Goal: Check status: Check status

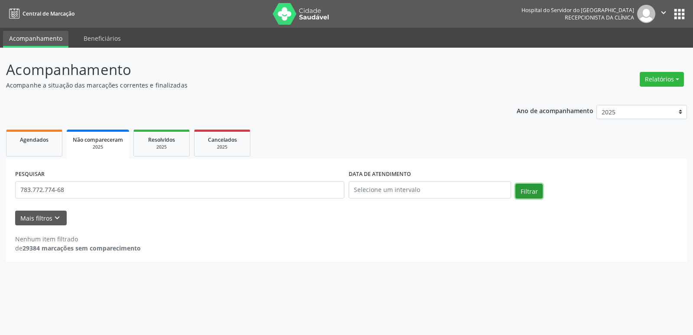
click at [528, 189] on button "Filtrar" at bounding box center [528, 191] width 27 height 15
click at [70, 189] on input "783.772.774-68" at bounding box center [179, 189] width 329 height 17
paste input "[PERSON_NAME]"
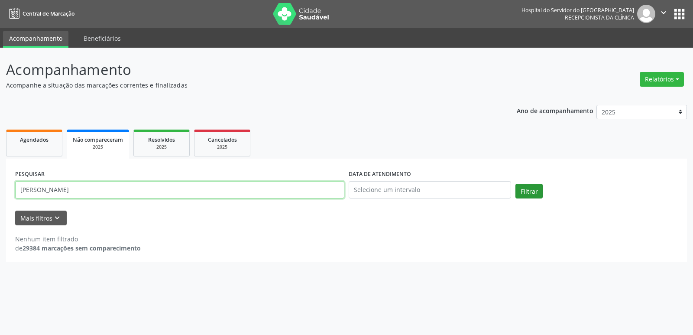
type input "[PERSON_NAME]"
click at [529, 188] on button "Filtrar" at bounding box center [528, 191] width 27 height 15
click at [45, 142] on span "Agendados" at bounding box center [34, 139] width 29 height 7
click at [65, 190] on input "03477604400" at bounding box center [179, 189] width 329 height 17
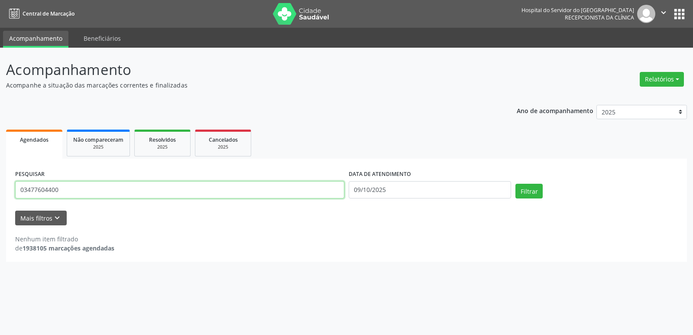
click at [65, 190] on input "03477604400" at bounding box center [179, 189] width 329 height 17
paste input "[PERSON_NAME]"
type input "[PERSON_NAME]"
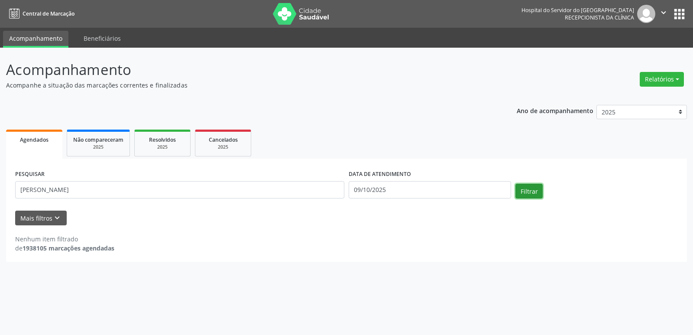
click at [529, 191] on button "Filtrar" at bounding box center [528, 191] width 27 height 15
click at [379, 188] on input "09/10/2025" at bounding box center [430, 189] width 162 height 17
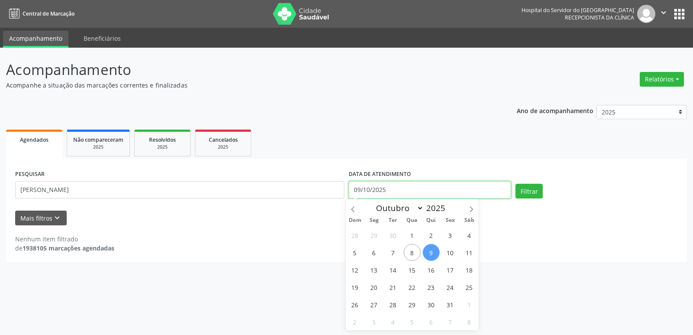
click at [379, 188] on input "09/10/2025" at bounding box center [430, 189] width 162 height 17
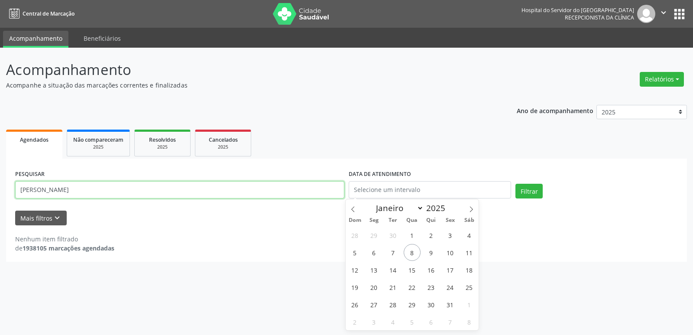
click at [206, 194] on input "[PERSON_NAME]" at bounding box center [179, 189] width 329 height 17
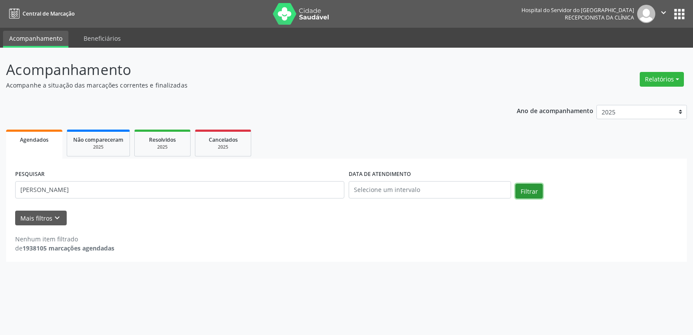
click at [526, 191] on button "Filtrar" at bounding box center [528, 191] width 27 height 15
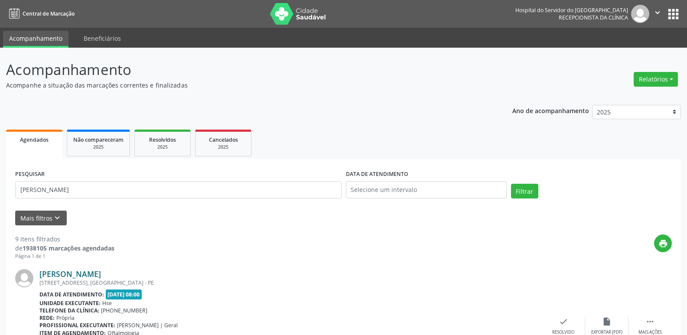
click at [101, 272] on link "[PERSON_NAME]" at bounding box center [70, 274] width 62 height 10
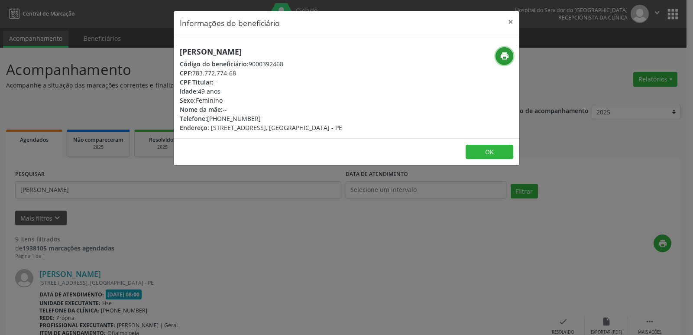
click at [505, 56] on icon "print" at bounding box center [505, 56] width 10 height 10
click at [509, 21] on button "×" at bounding box center [510, 21] width 17 height 21
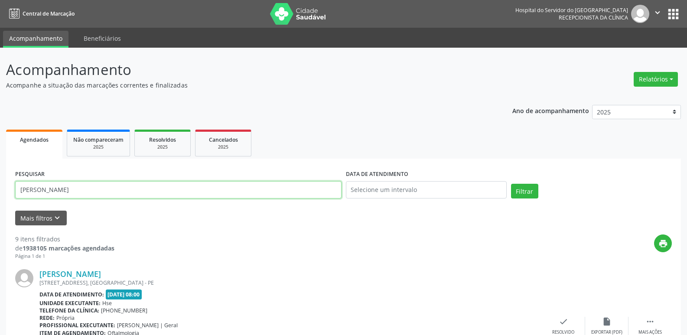
click at [119, 190] on input "[PERSON_NAME]" at bounding box center [178, 189] width 326 height 17
click at [107, 187] on input "[PERSON_NAME]" at bounding box center [178, 189] width 326 height 17
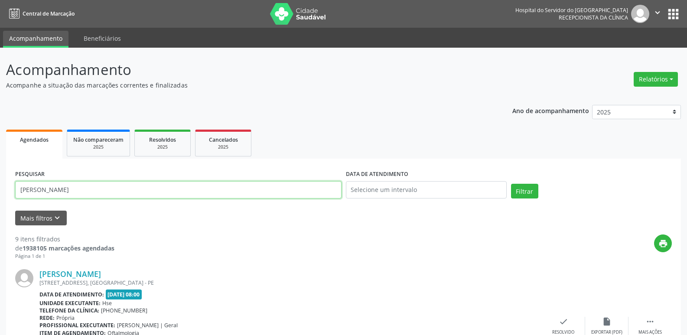
click at [99, 190] on input "[PERSON_NAME]" at bounding box center [178, 189] width 326 height 17
click at [109, 188] on input "[PERSON_NAME]" at bounding box center [178, 189] width 326 height 17
paste input "032.631.764-39"
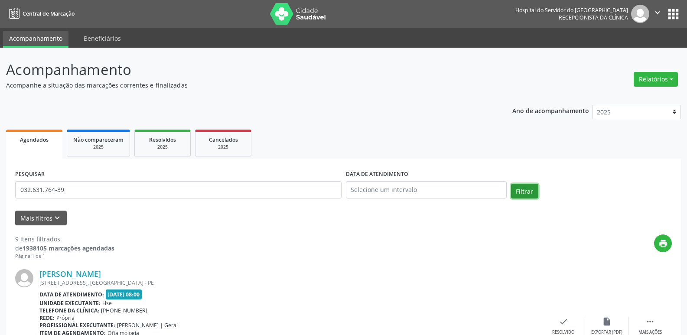
click at [527, 191] on button "Filtrar" at bounding box center [524, 191] width 27 height 15
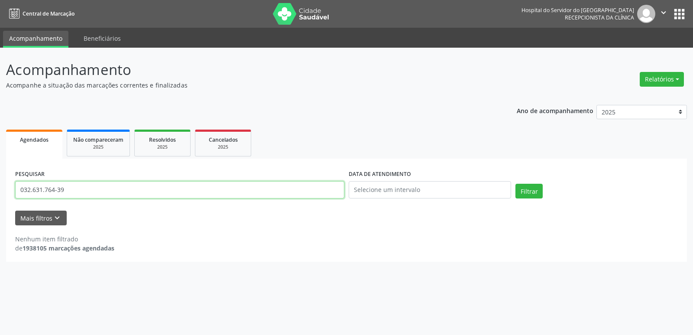
click at [73, 188] on input "032.631.764-39" at bounding box center [179, 189] width 329 height 17
paste input "[PERSON_NAME]"
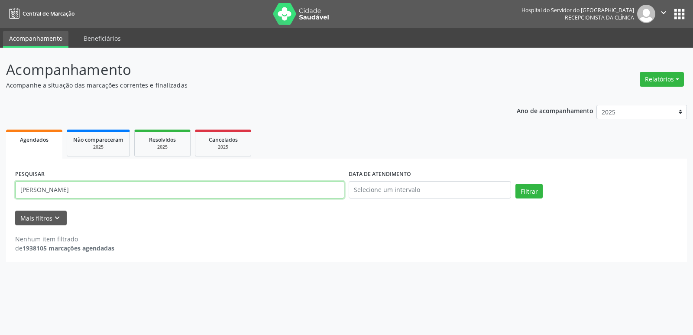
type input "[PERSON_NAME]"
click at [274, 275] on div "Acompanhamento Acompanhe a situação das marcações correntes e finalizadas Relat…" at bounding box center [346, 191] width 693 height 287
